Goal: Task Accomplishment & Management: Manage account settings

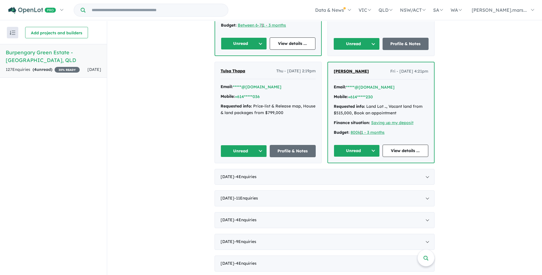
scroll to position [371, 0]
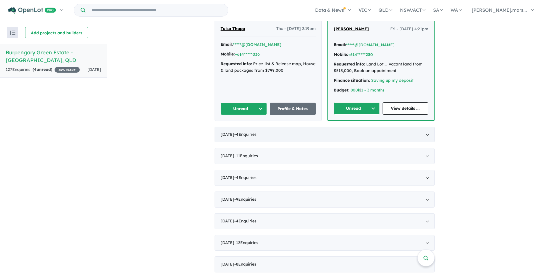
click at [425, 127] on div "[DATE] - 4 Enquir ies ( 0 unread)" at bounding box center [325, 135] width 220 height 16
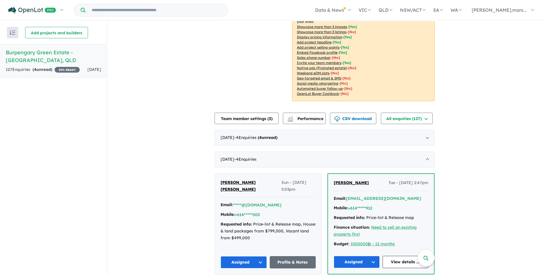
scroll to position [101, 0]
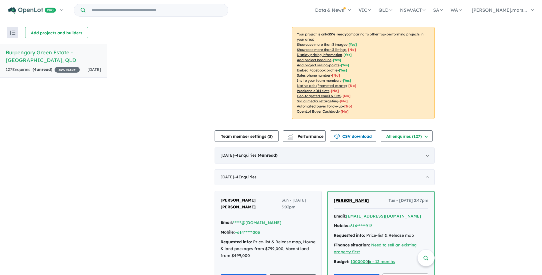
click at [425, 148] on div "[DATE] - 4 Enquir ies ( 4 unread)" at bounding box center [325, 155] width 220 height 16
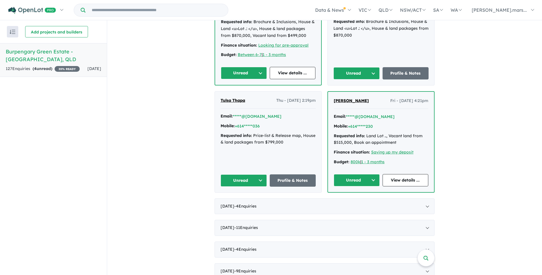
scroll to position [301, 0]
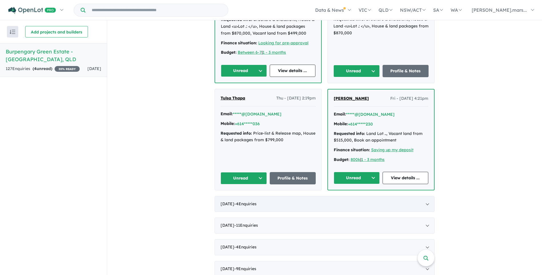
click at [426, 196] on div "[DATE] - 4 Enquir ies ( 0 unread)" at bounding box center [325, 204] width 220 height 16
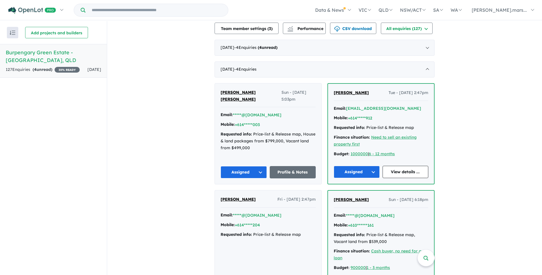
scroll to position [174, 0]
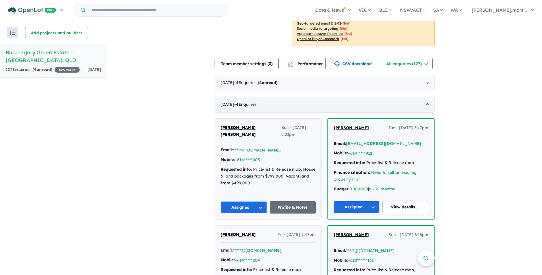
click at [426, 97] on div "[DATE] - 4 Enquir ies ( 0 unread)" at bounding box center [325, 105] width 220 height 16
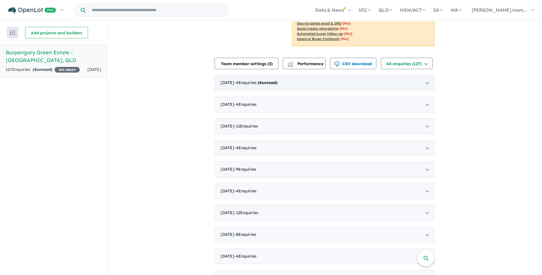
click at [425, 75] on div "[DATE] - 4 Enquir ies ( 4 unread)" at bounding box center [325, 83] width 220 height 16
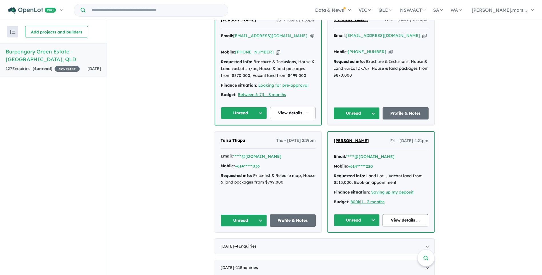
scroll to position [259, 0]
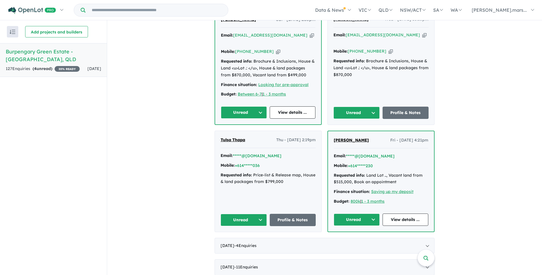
click at [361, 213] on button "Unread" at bounding box center [357, 219] width 46 height 12
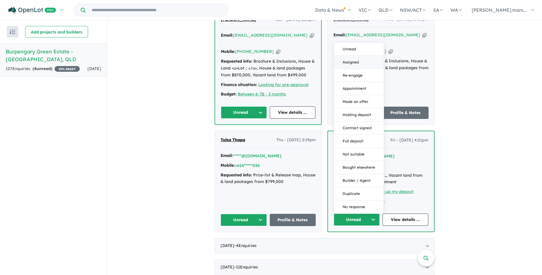
click at [355, 56] on button "Assigned" at bounding box center [359, 62] width 50 height 13
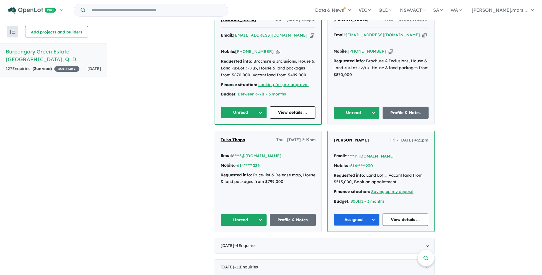
click at [243, 214] on button "Unread" at bounding box center [244, 220] width 46 height 12
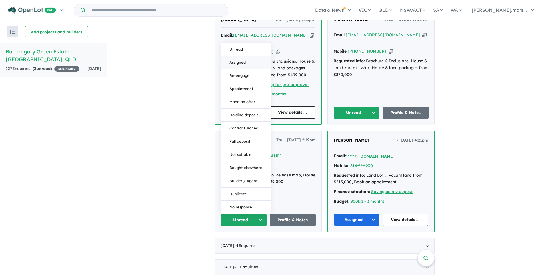
click at [239, 56] on button "Assigned" at bounding box center [246, 62] width 50 height 13
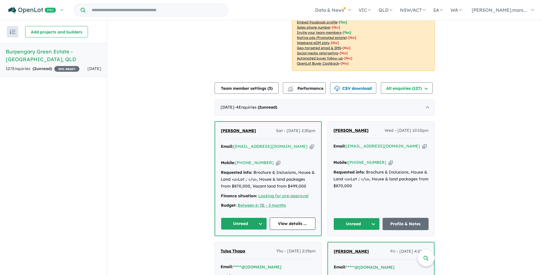
scroll to position [145, 0]
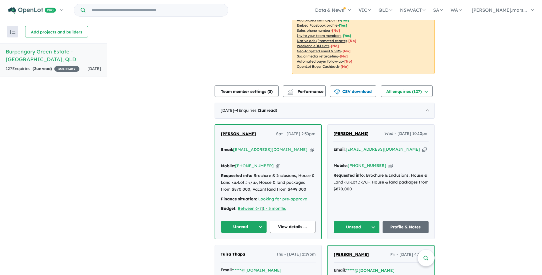
click at [372, 221] on button "Unread" at bounding box center [356, 227] width 46 height 12
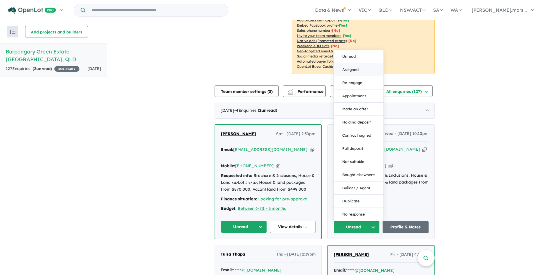
click at [351, 63] on button "Assigned" at bounding box center [359, 69] width 50 height 13
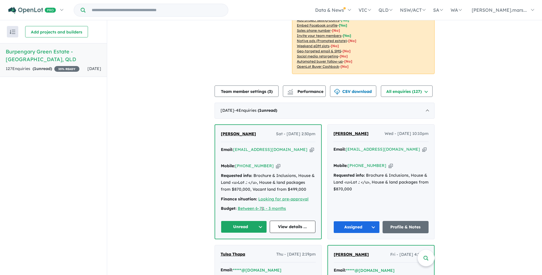
click at [240, 221] on button "Unread" at bounding box center [244, 227] width 46 height 12
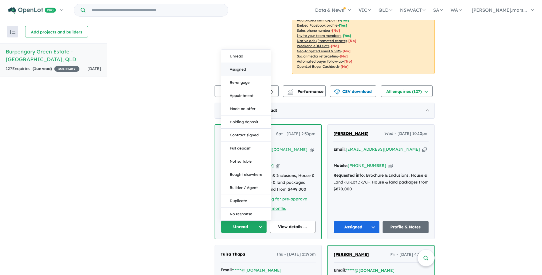
click at [241, 63] on button "Assigned" at bounding box center [246, 69] width 50 height 13
